Goal: Information Seeking & Learning: Check status

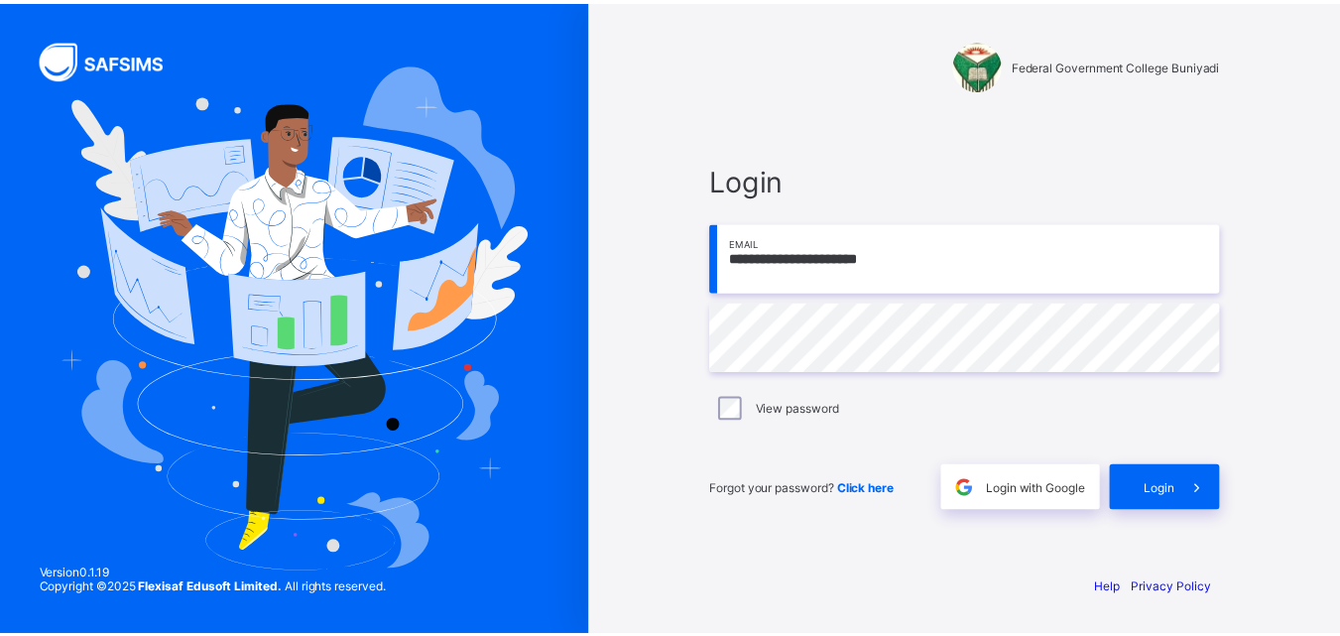
scroll to position [200750, 0]
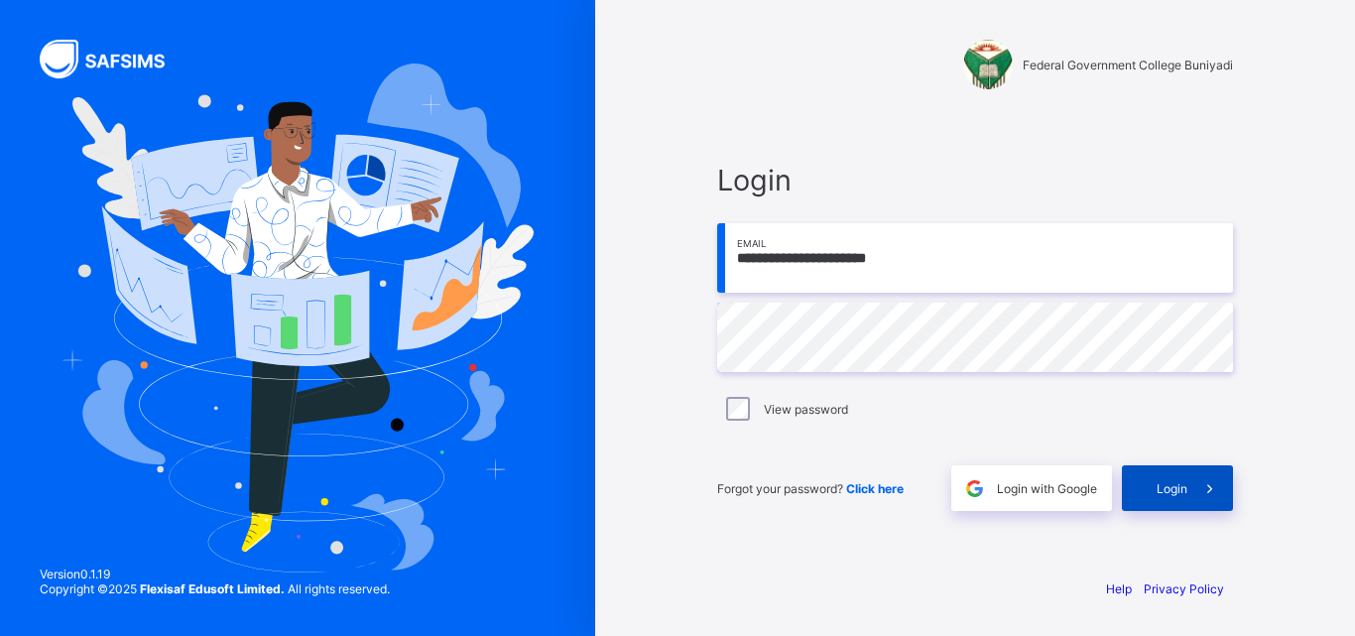
click at [1192, 501] on span at bounding box center [1210, 488] width 46 height 46
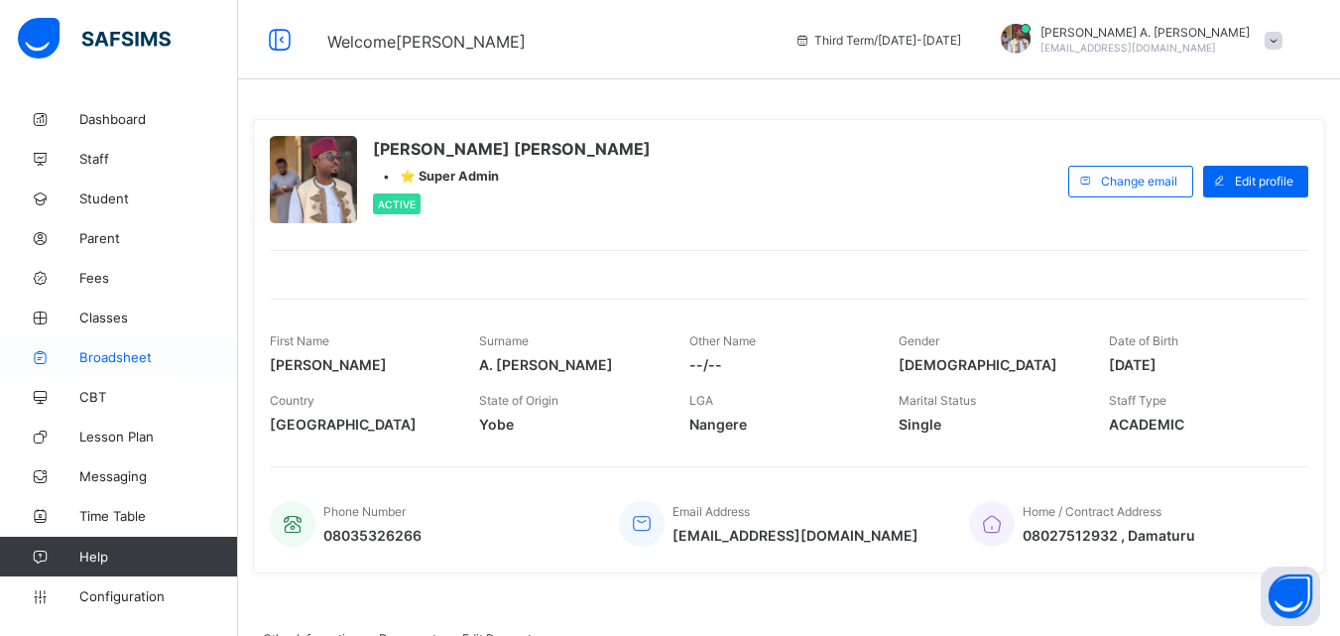
click at [136, 356] on span "Broadsheet" at bounding box center [158, 357] width 159 height 16
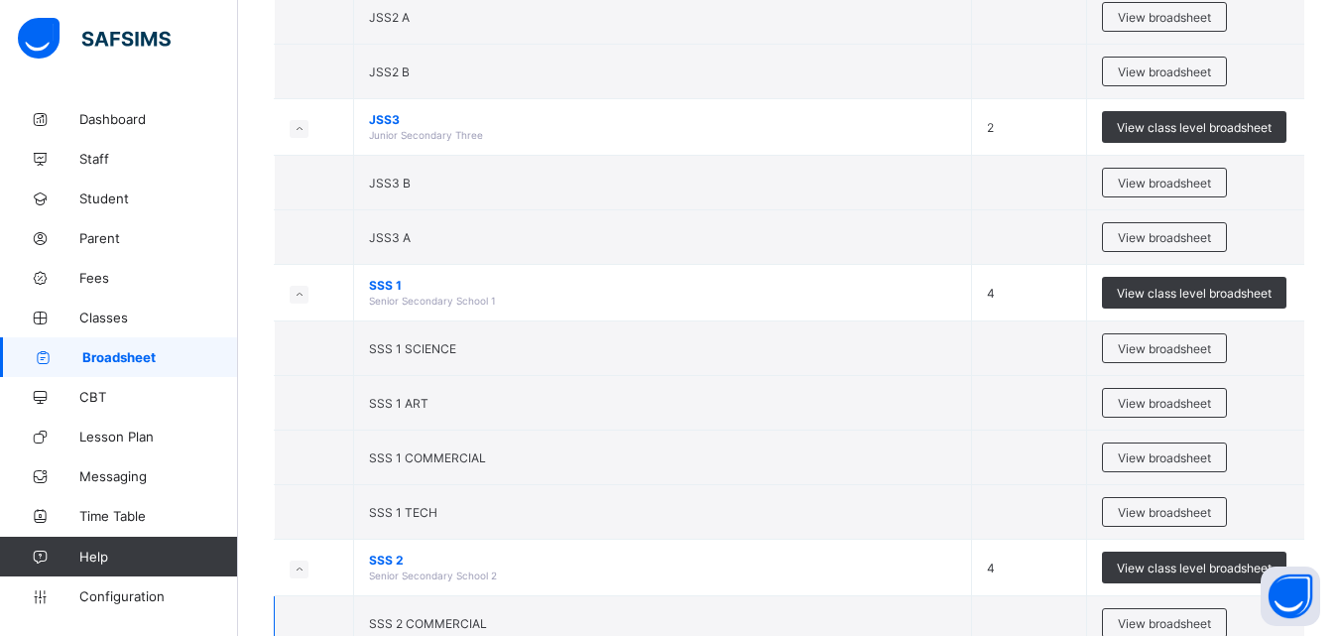
scroll to position [496, 0]
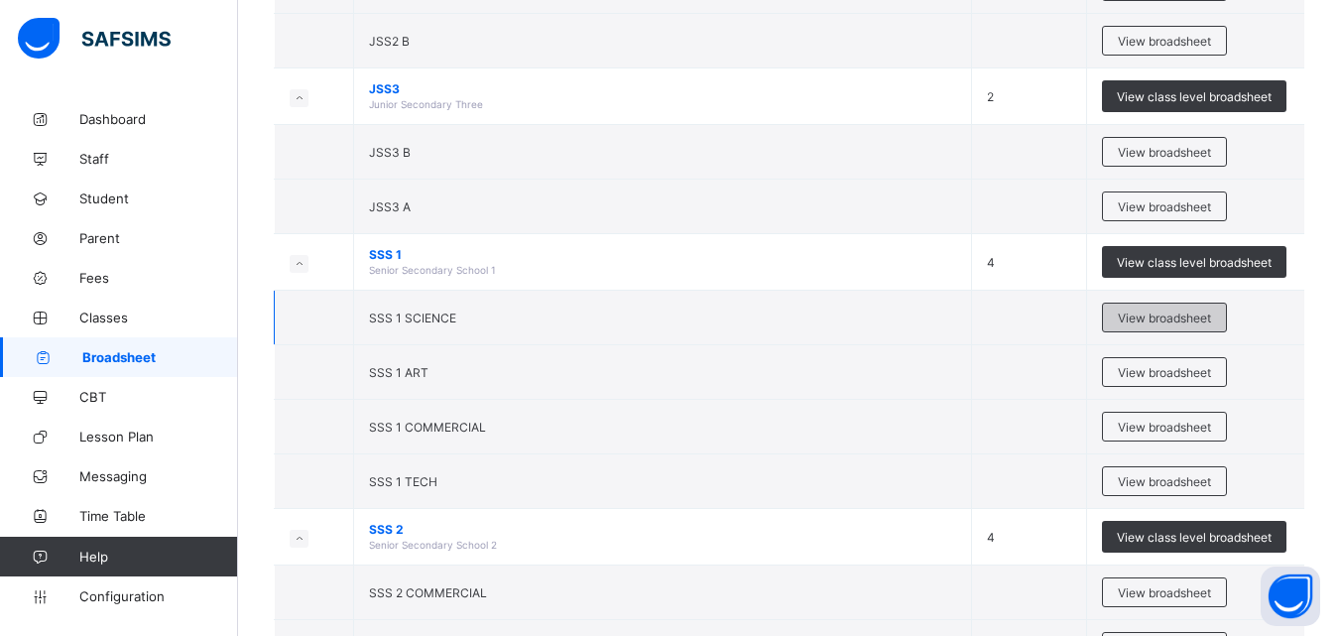
click at [1198, 325] on span "View broadsheet" at bounding box center [1164, 317] width 93 height 15
click at [1198, 339] on div "Select Term Name No. of Classes Actions JSS1 Junior Secondary One 2 View class …" at bounding box center [789, 306] width 1102 height 1604
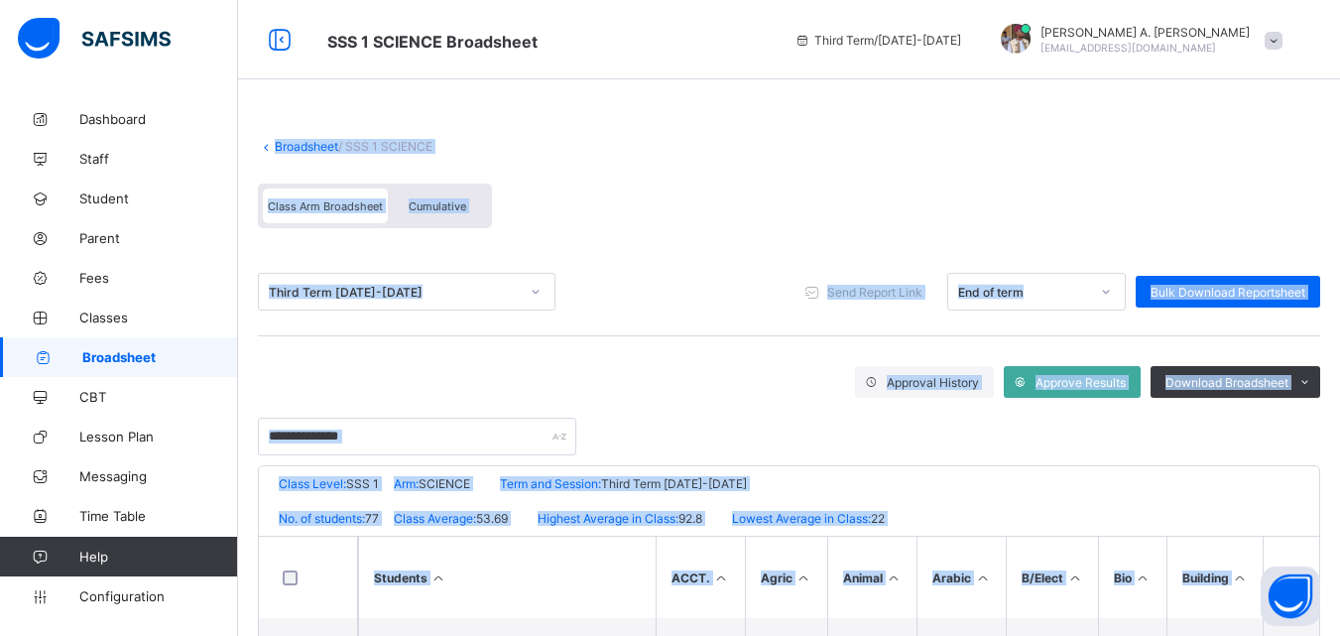
type textarea "**********"
click at [674, 266] on div "Third Term [DATE]-[DATE] Send Report Link End of term Bulk Download Reportsheet" at bounding box center [789, 292] width 1062 height 88
drag, startPoint x: 674, startPoint y: 266, endPoint x: 567, endPoint y: 152, distance: 155.8
click at [674, 266] on div "Third Term [DATE]-[DATE] Send Report Link End of term Bulk Download Reportsheet" at bounding box center [789, 292] width 1062 height 88
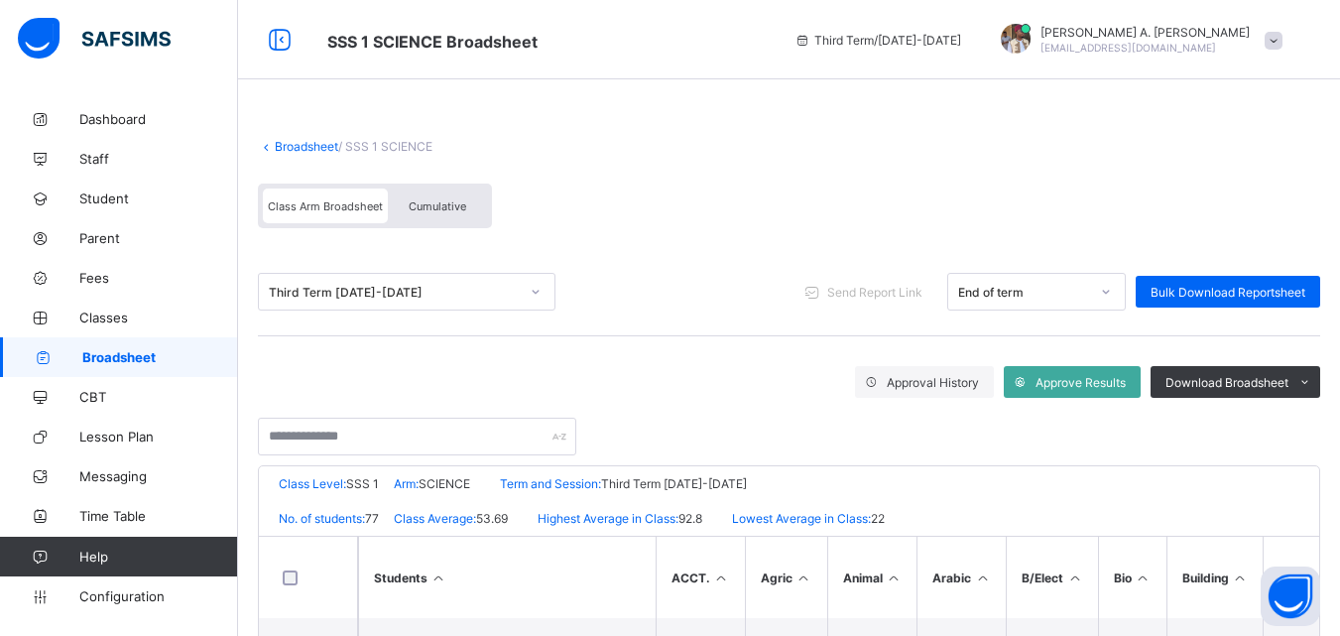
click at [432, 213] on span "Cumulative" at bounding box center [438, 206] width 58 height 14
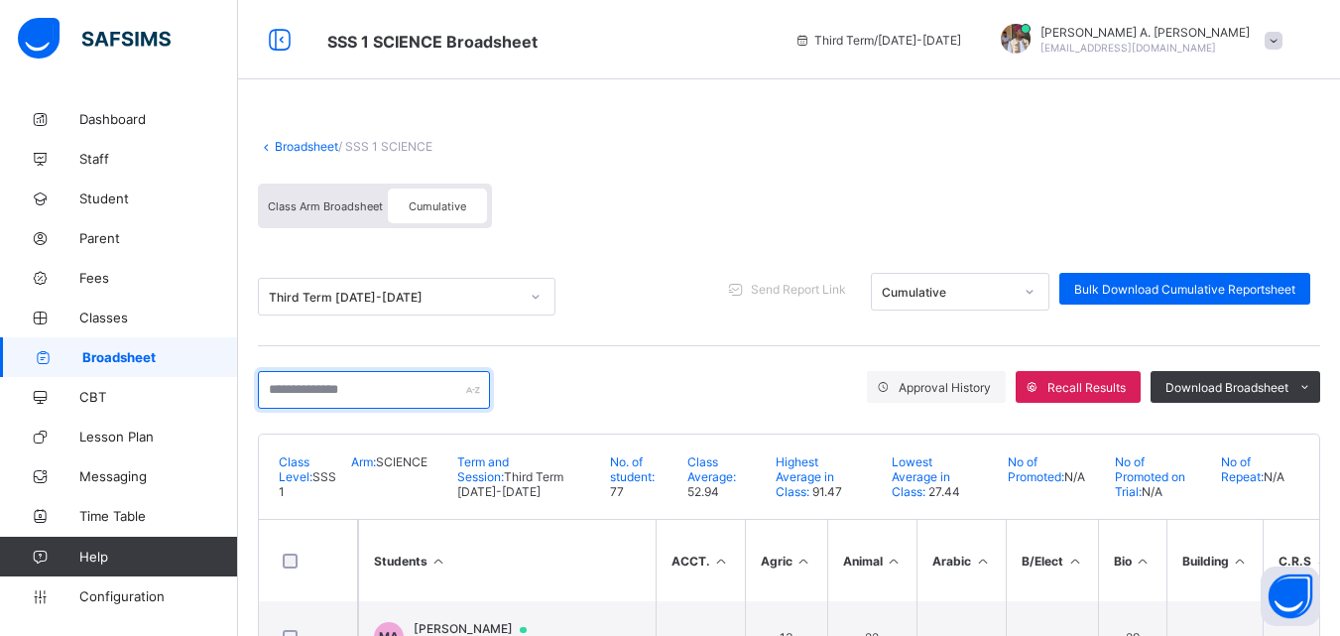
click at [433, 409] on input "text" at bounding box center [374, 390] width 232 height 38
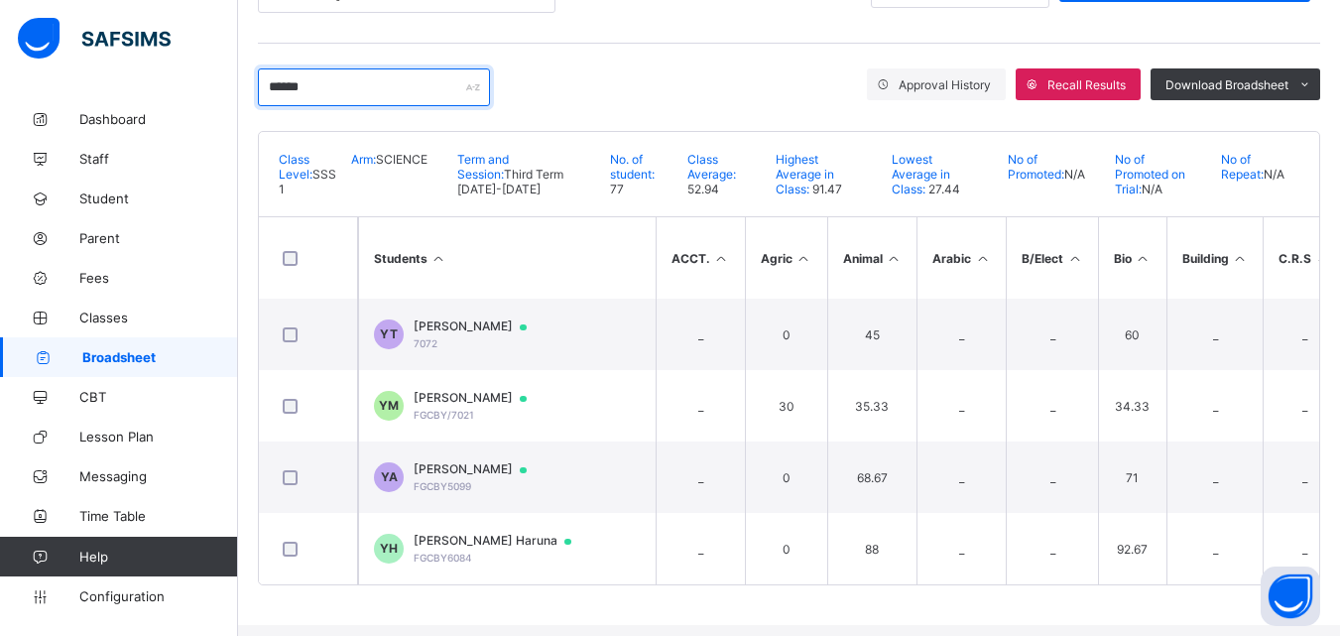
scroll to position [314, 0]
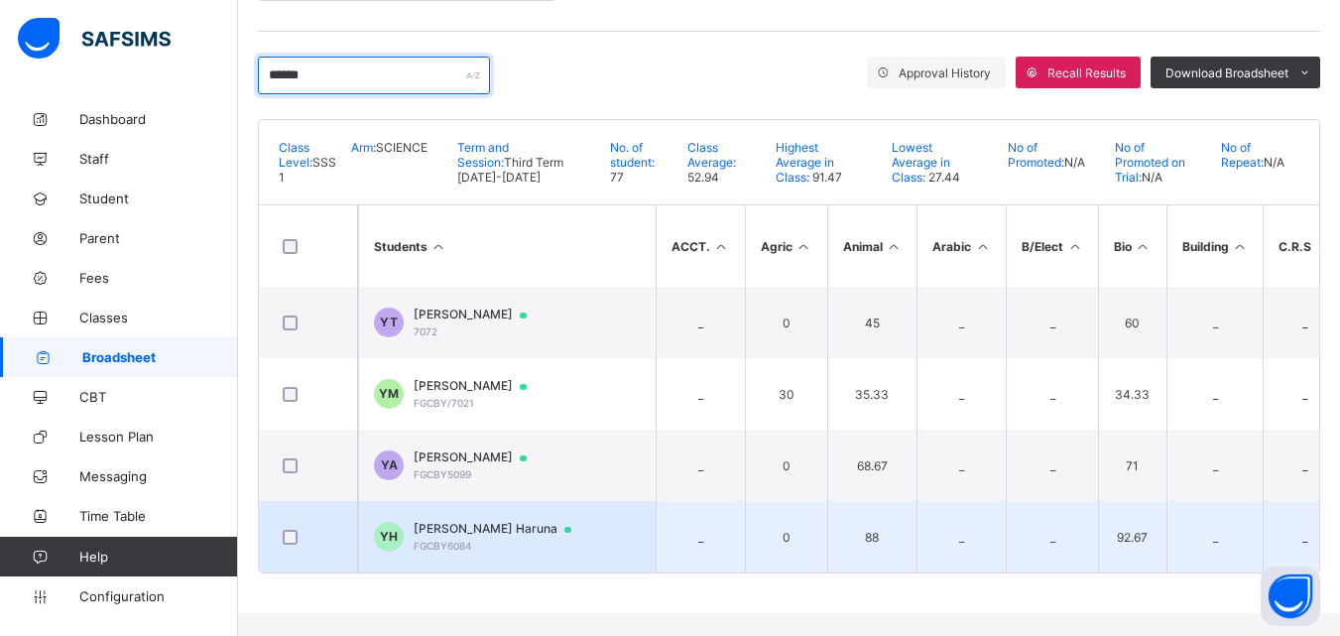
type input "*****"
click at [492, 552] on div "[PERSON_NAME] Haruna FGCBY6084" at bounding box center [502, 536] width 177 height 31
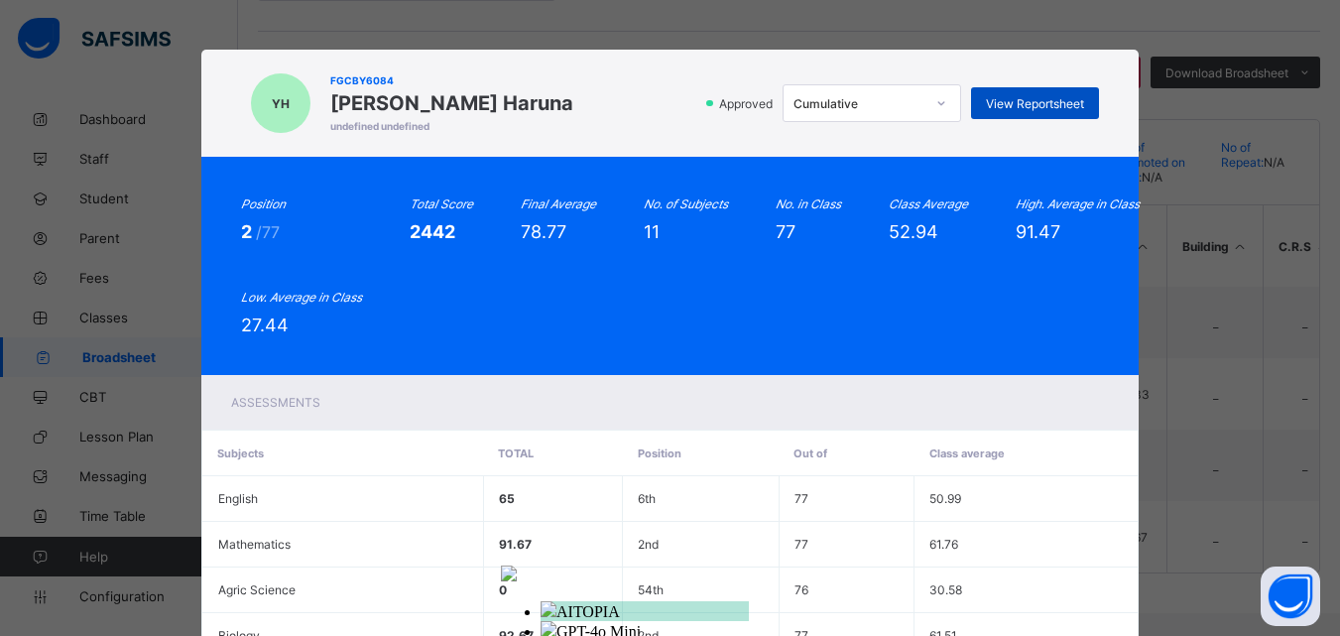
click at [1057, 111] on span "View Reportsheet" at bounding box center [1035, 103] width 98 height 15
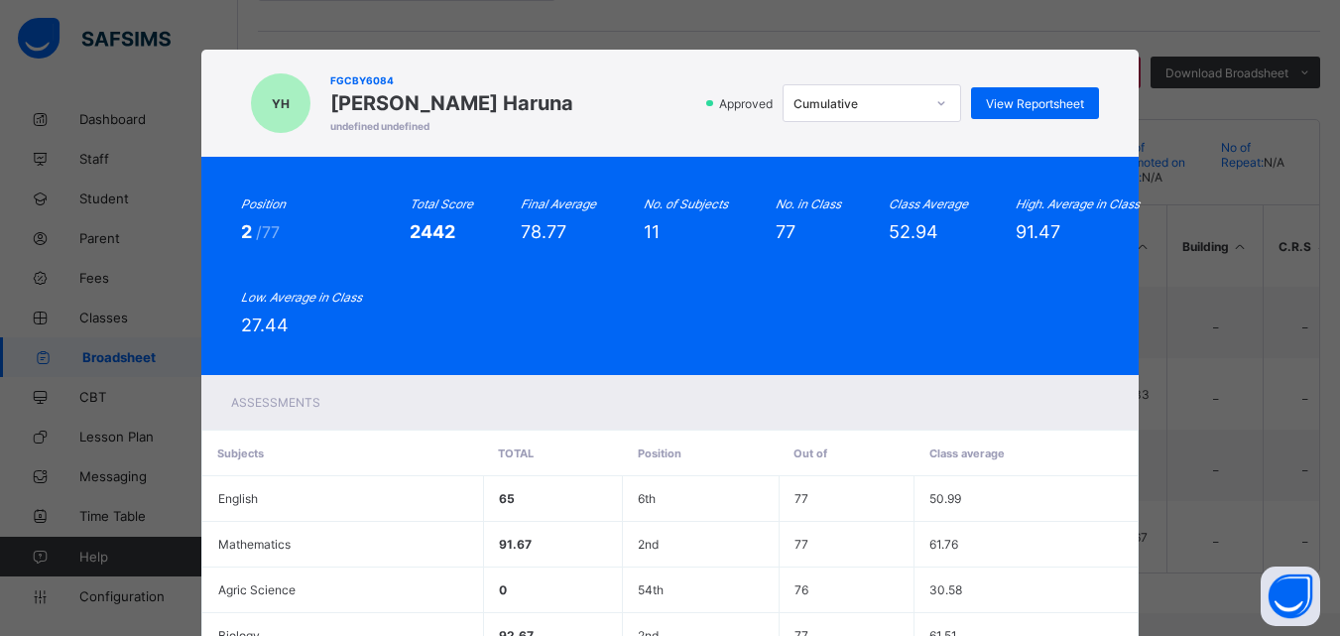
scroll to position [594, 0]
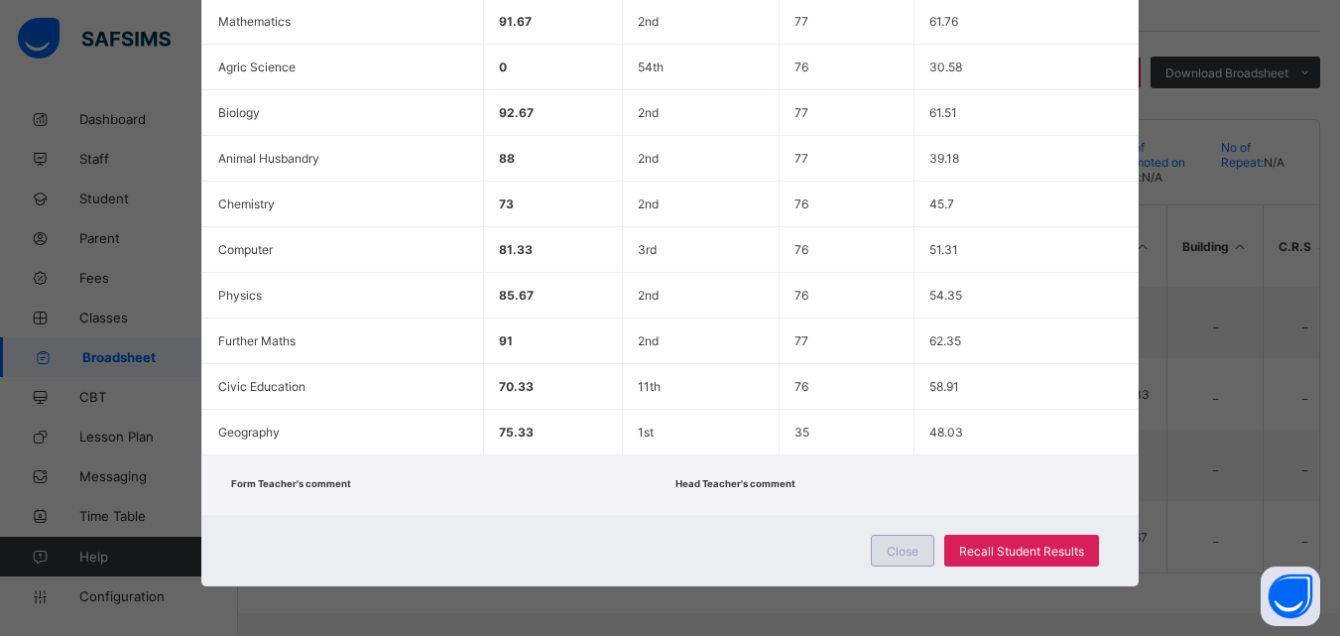
click at [907, 553] on span "Close" at bounding box center [903, 551] width 32 height 15
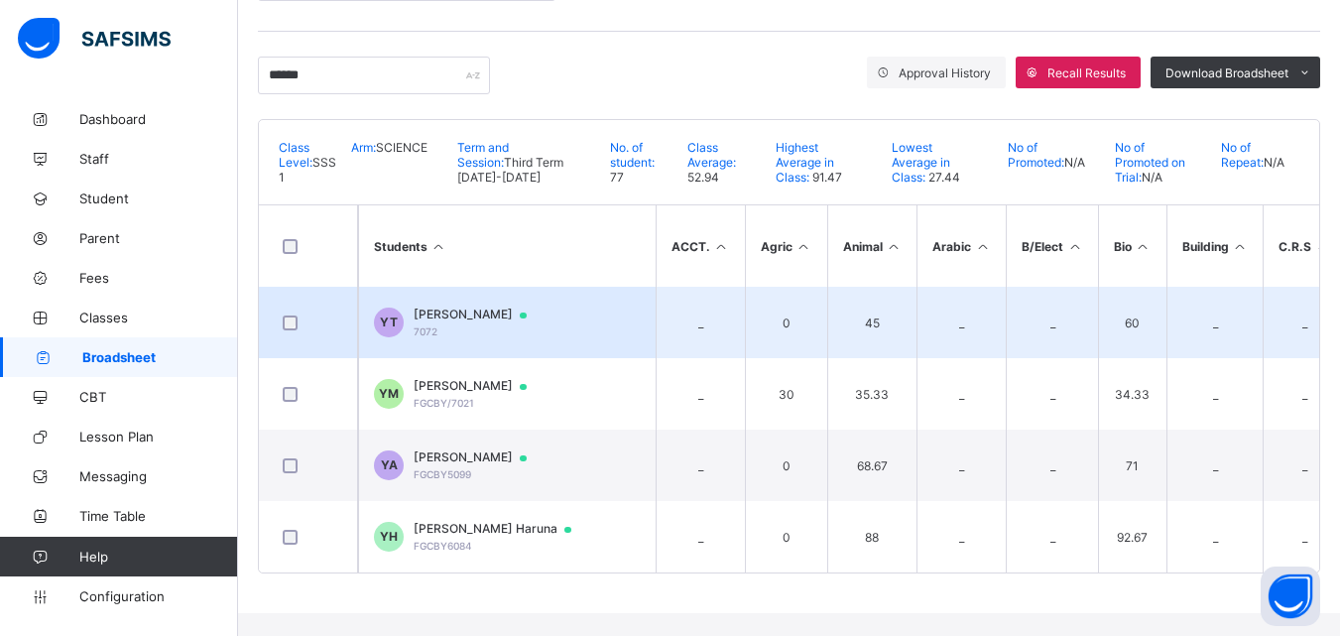
scroll to position [17, 0]
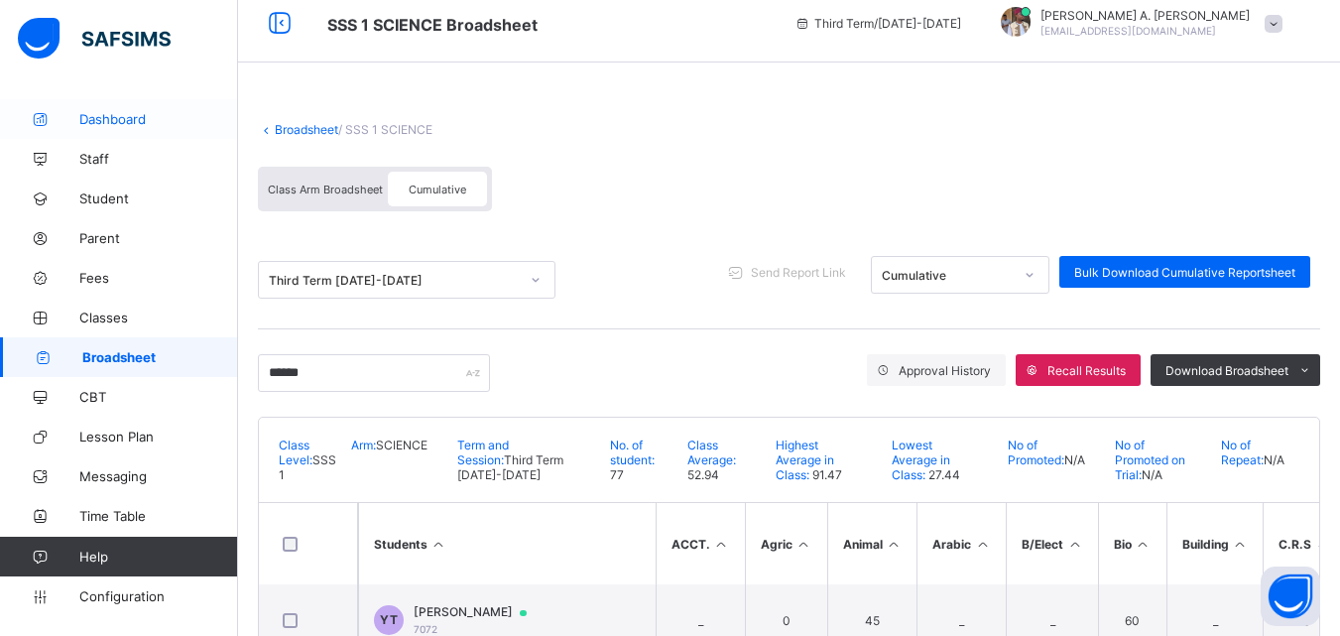
click at [105, 120] on span "Dashboard" at bounding box center [158, 119] width 159 height 16
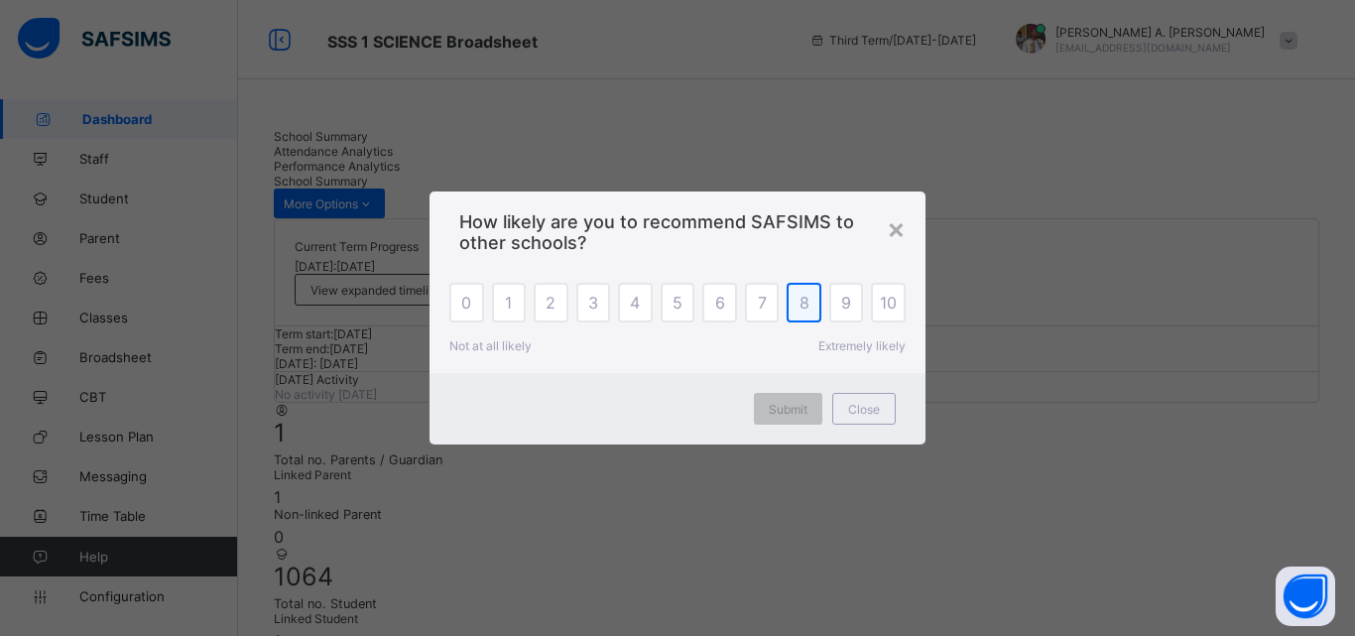
click at [805, 312] on span "8" at bounding box center [805, 303] width 10 height 20
click at [805, 417] on span "Submit" at bounding box center [788, 409] width 39 height 15
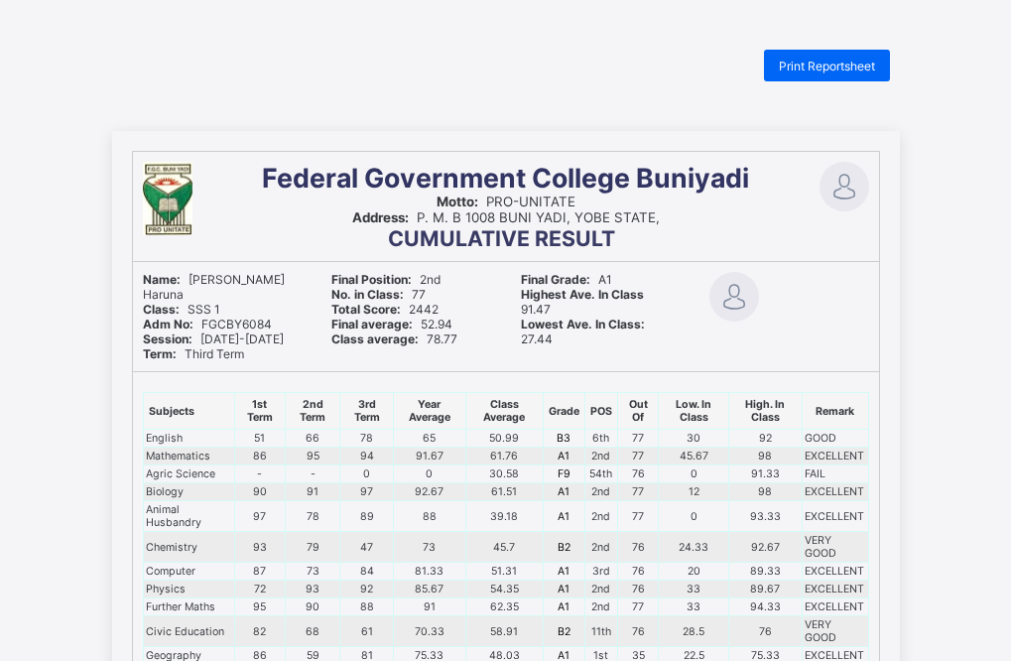
scroll to position [200724, 0]
click at [843, 66] on span "Print Reportsheet" at bounding box center [827, 66] width 96 height 15
